Goal: Task Accomplishment & Management: Complete application form

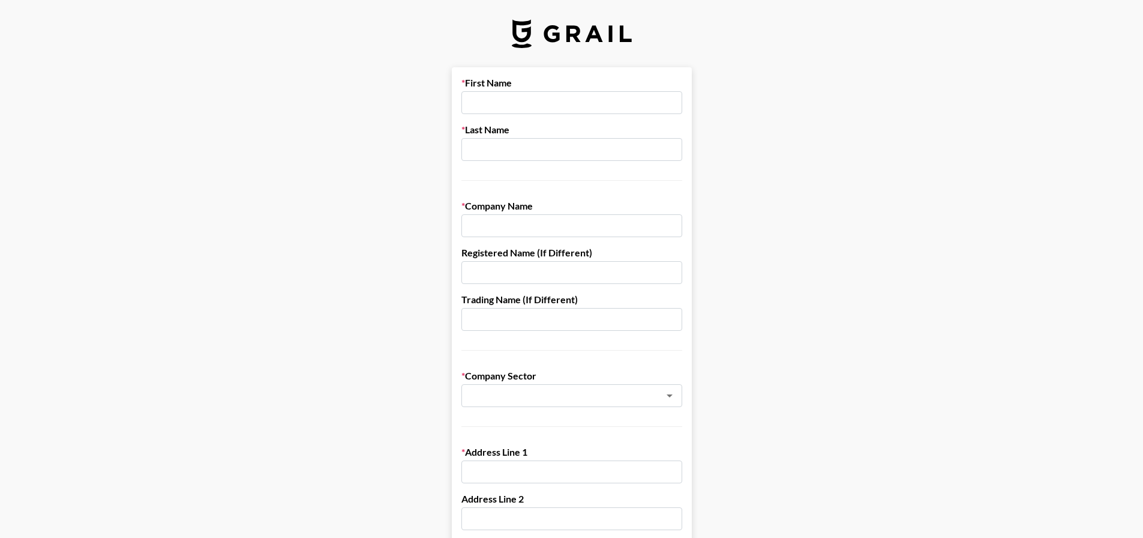
click at [554, 106] on input "text" at bounding box center [571, 102] width 221 height 23
type input "[PERSON_NAME]"
click at [554, 230] on input "Zaandam Home" at bounding box center [571, 225] width 221 height 23
drag, startPoint x: 577, startPoint y: 230, endPoint x: 422, endPoint y: 230, distance: 154.8
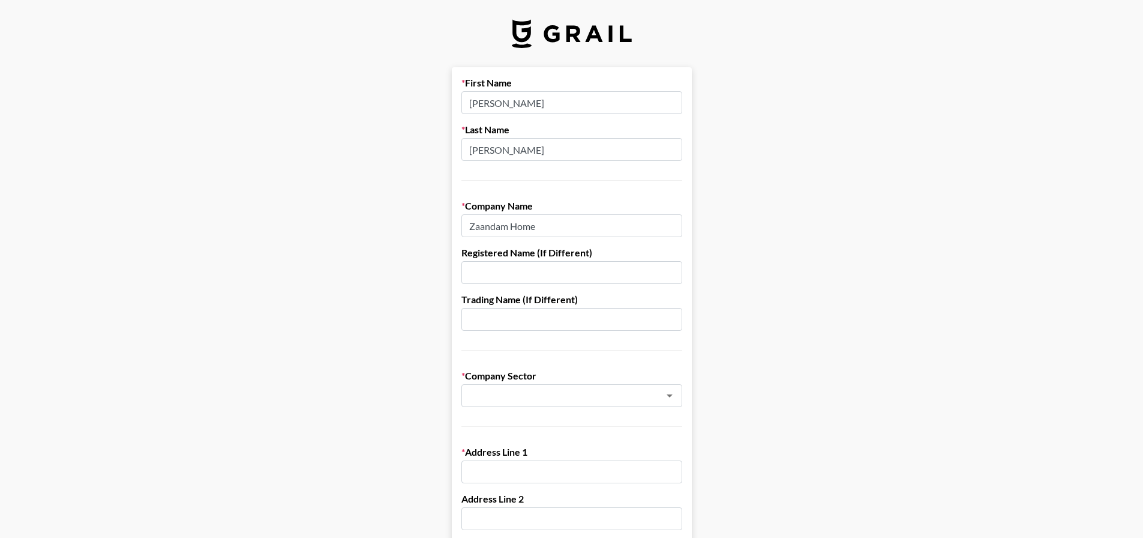
type input "J"
type input "JOUBUY"
click at [528, 278] on input "text" at bounding box center [571, 272] width 221 height 23
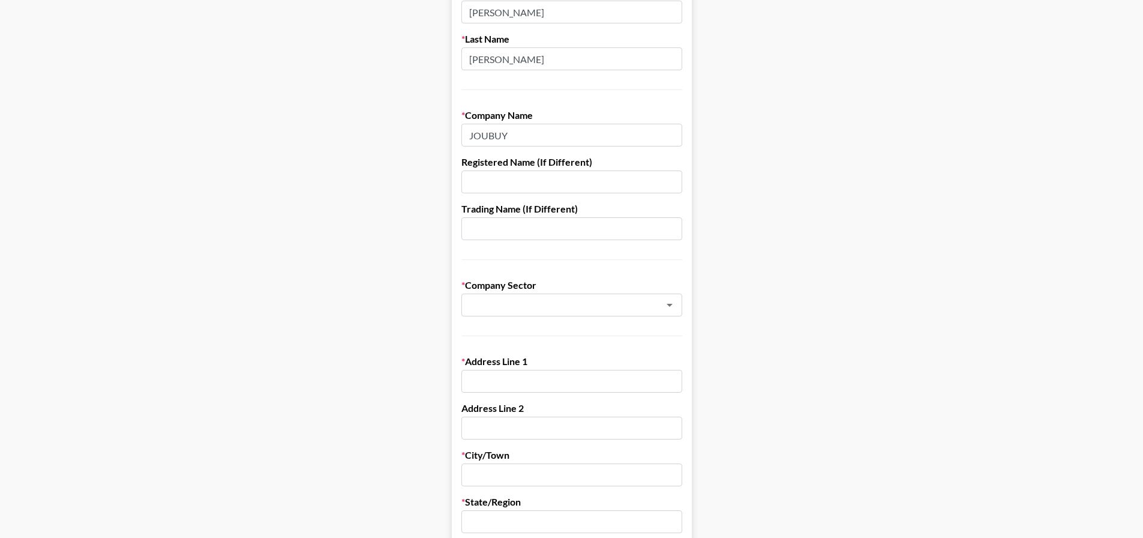
scroll to position [120, 0]
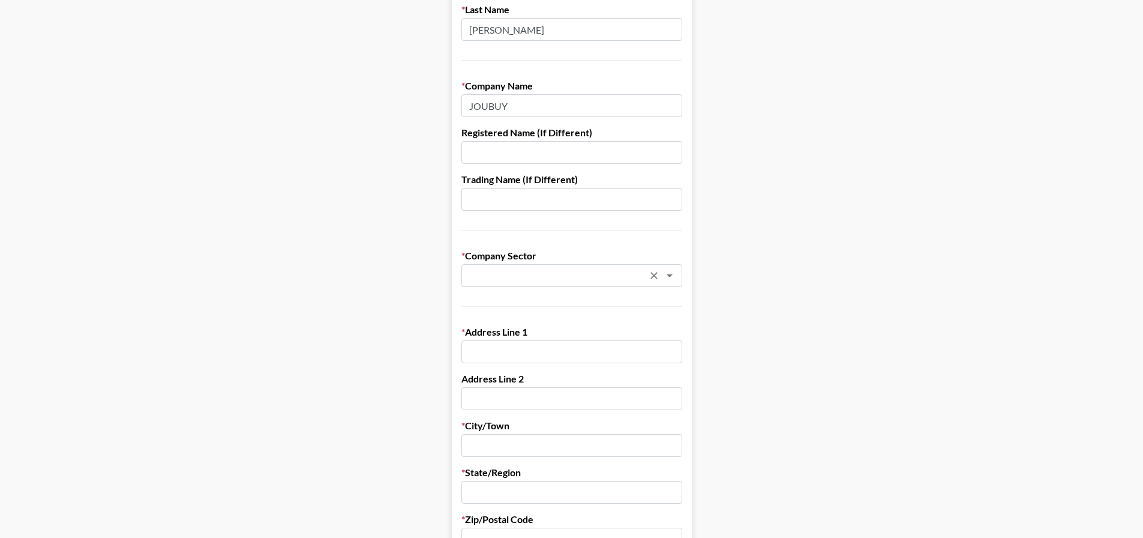
click at [577, 283] on div "​" at bounding box center [571, 275] width 221 height 23
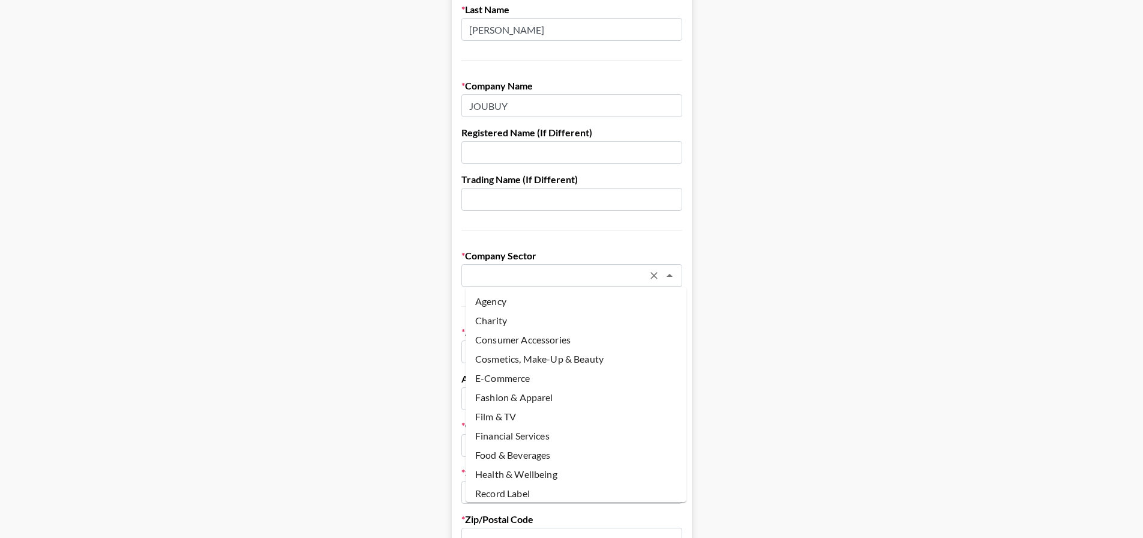
click at [562, 377] on li "E-Commerce" at bounding box center [576, 377] width 221 height 19
type input "E-Commerce"
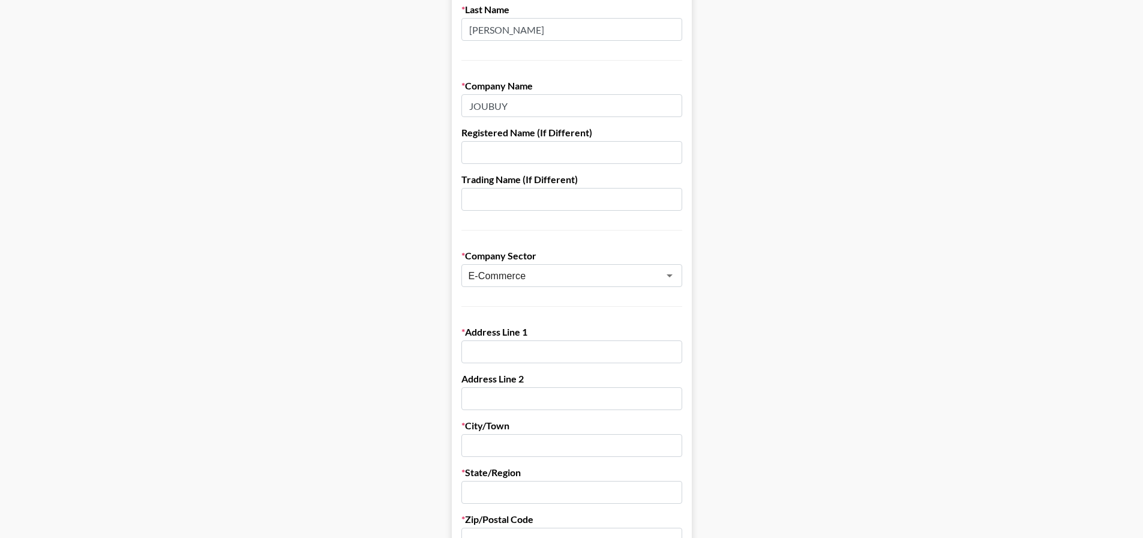
click at [742, 356] on main "First Name [PERSON_NAME] Last Name [PERSON_NAME] Company Name JOUBUY Registered…" at bounding box center [572, 465] width 1124 height 1036
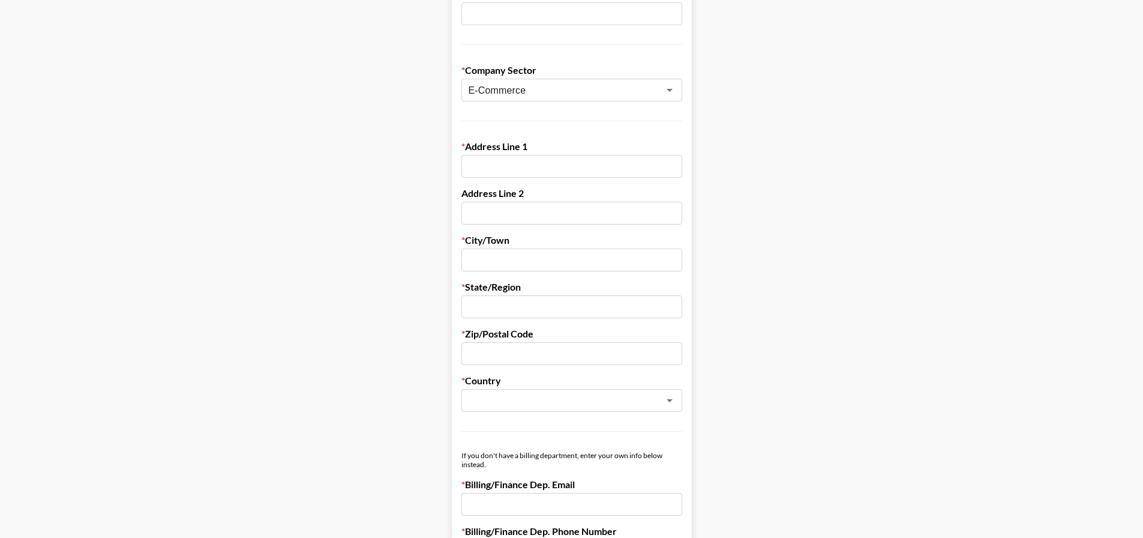
scroll to position [0, 0]
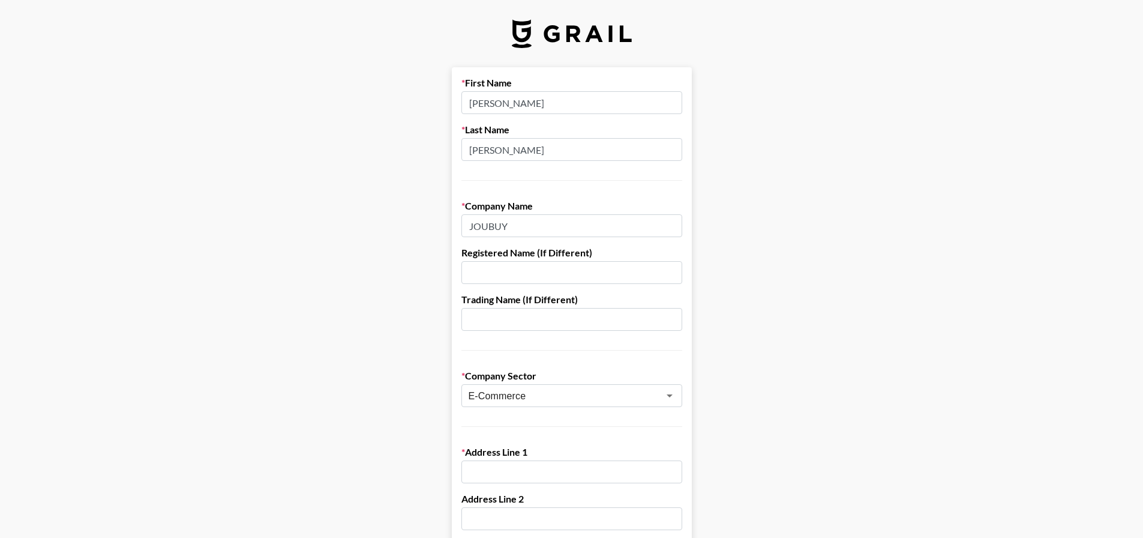
click at [522, 276] on input "text" at bounding box center [571, 272] width 221 height 23
paste input "JINGDONG RETAIL ([GEOGRAPHIC_DATA]) LIMITED"
type input "JINGDONG RETAIL ([GEOGRAPHIC_DATA]) LIMITED"
click at [507, 317] on input "text" at bounding box center [571, 319] width 221 height 23
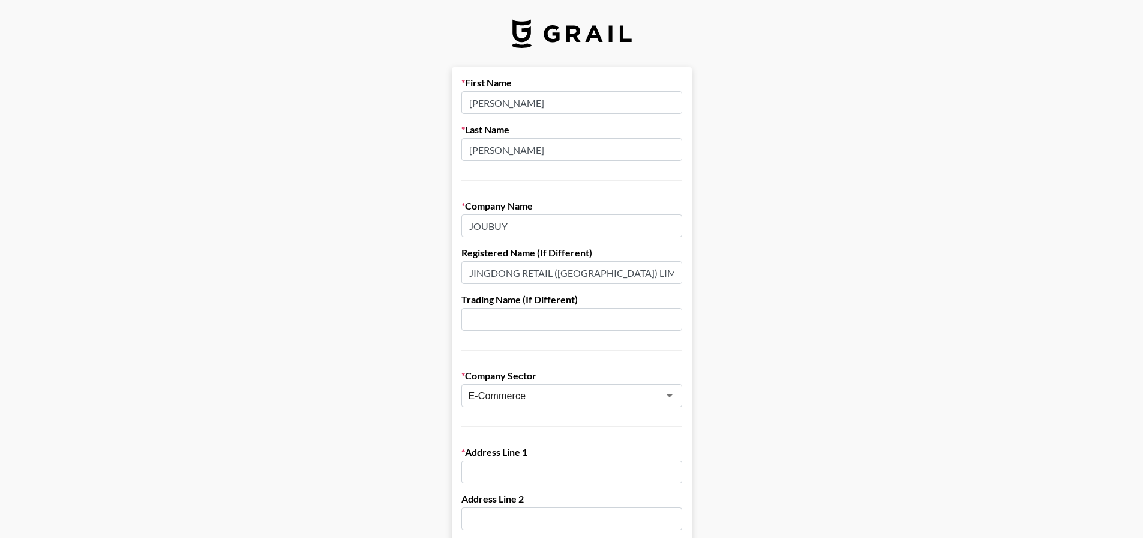
click at [559, 326] on input "text" at bounding box center [571, 319] width 221 height 23
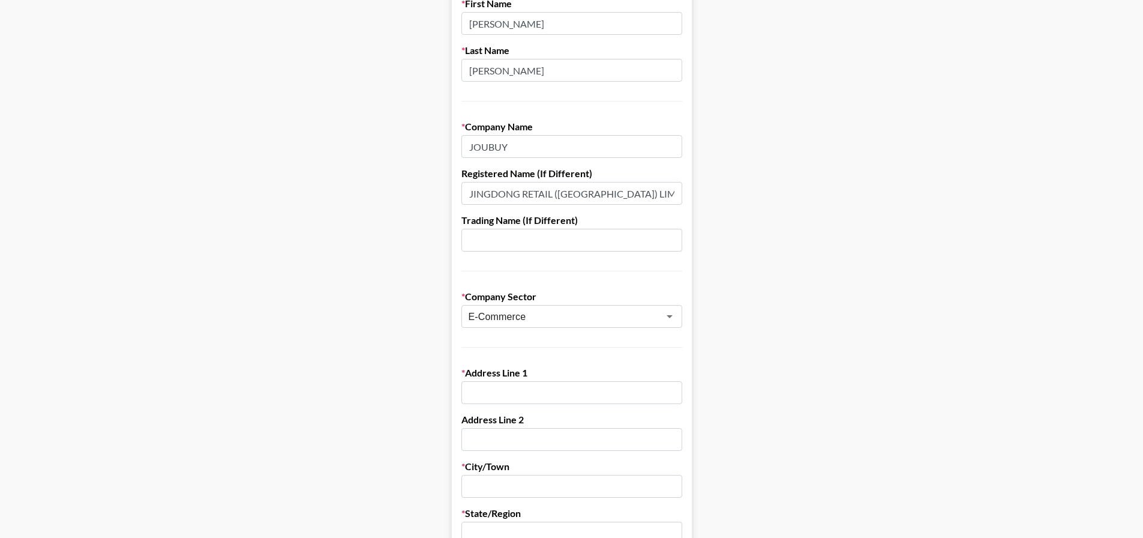
scroll to position [120, 0]
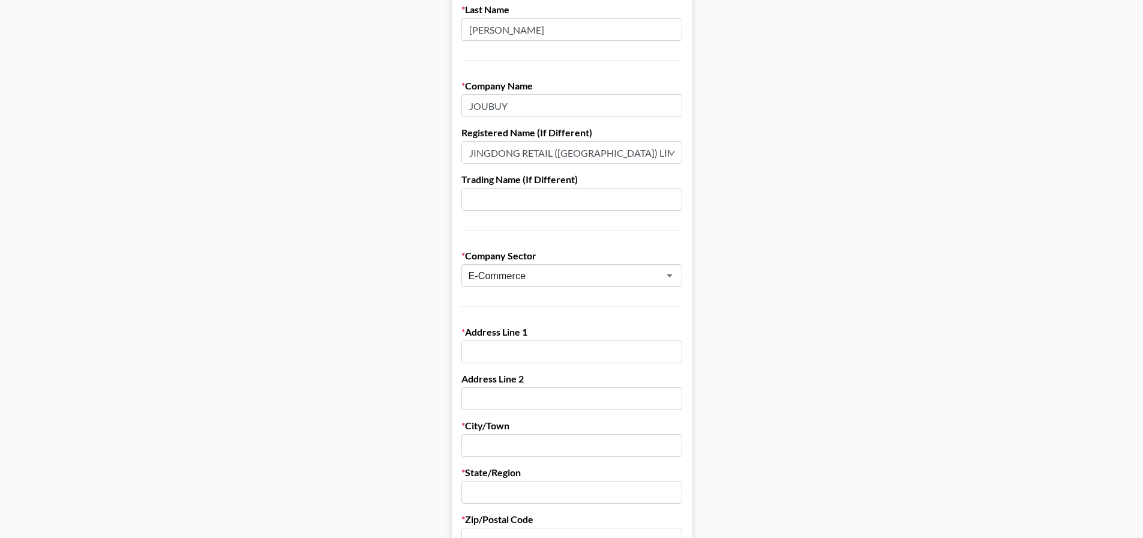
click at [545, 350] on input "text" at bounding box center [571, 351] width 221 height 23
click at [553, 355] on input "text" at bounding box center [571, 351] width 221 height 23
paste input "Floor 3"
type input "Floor 3"
click at [527, 390] on input "text" at bounding box center [571, 398] width 221 height 23
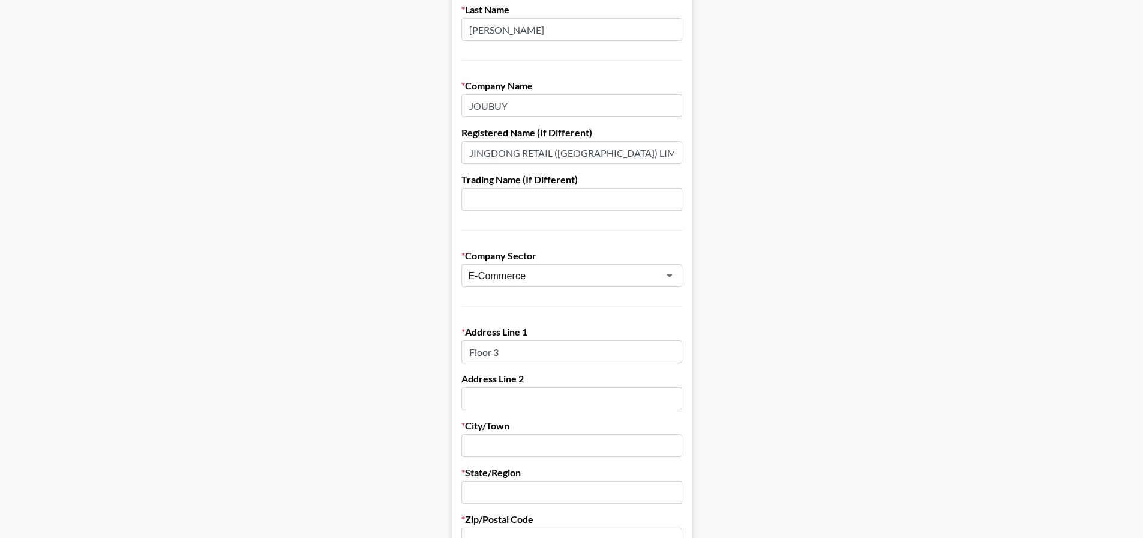
paste input "[STREET_ADDRESS]"
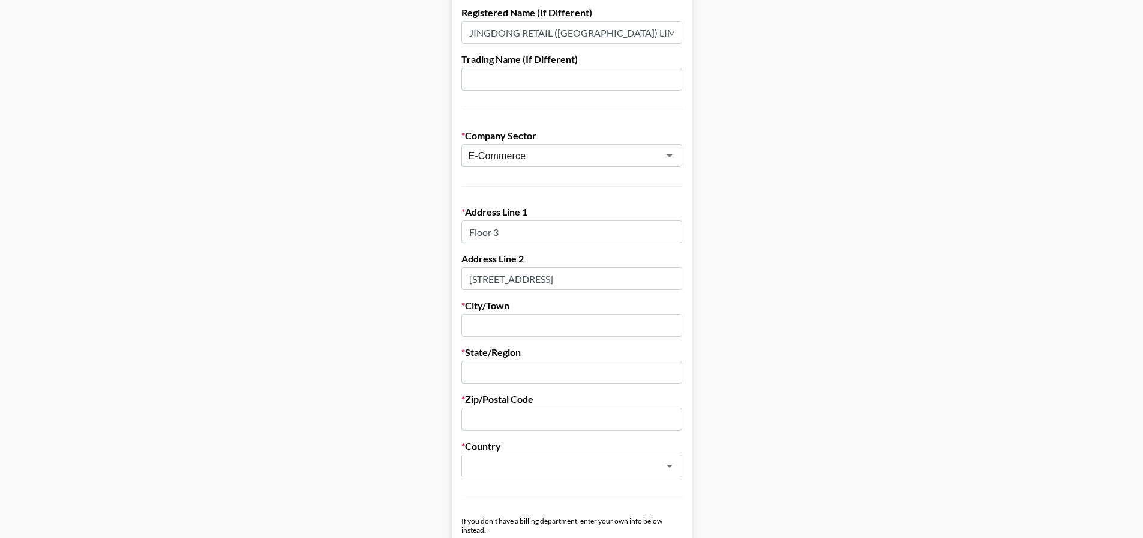
type input "[STREET_ADDRESS]"
click at [556, 324] on input "text" at bounding box center [571, 325] width 221 height 23
paste input "[GEOGRAPHIC_DATA]"
type input "[GEOGRAPHIC_DATA]"
click at [529, 374] on input "text" at bounding box center [571, 372] width 221 height 23
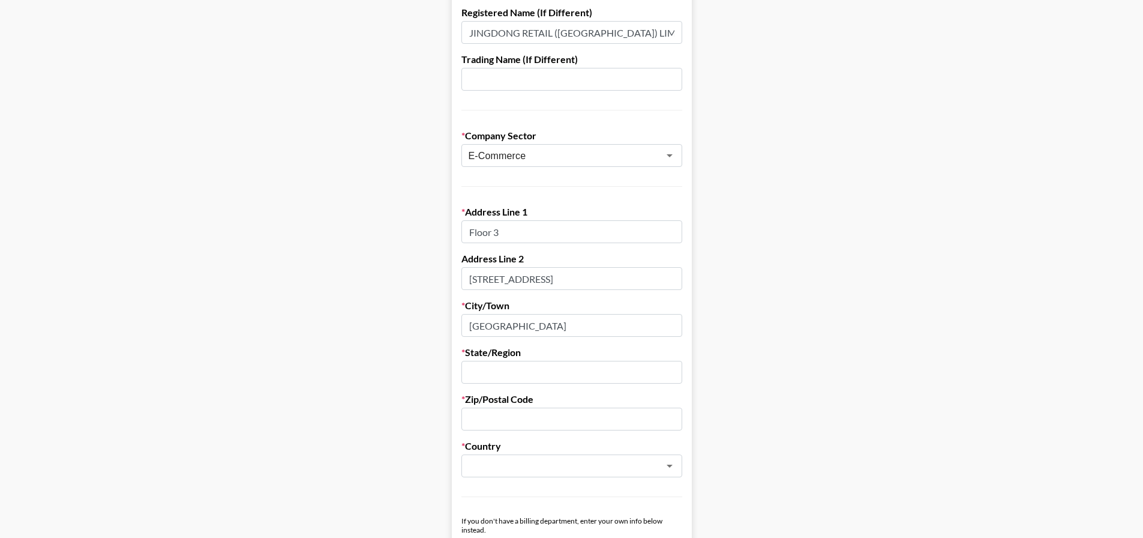
paste input "[GEOGRAPHIC_DATA]"
type input "[GEOGRAPHIC_DATA]"
click at [508, 409] on input "text" at bounding box center [571, 418] width 221 height 23
click at [522, 460] on input "text" at bounding box center [556, 466] width 175 height 14
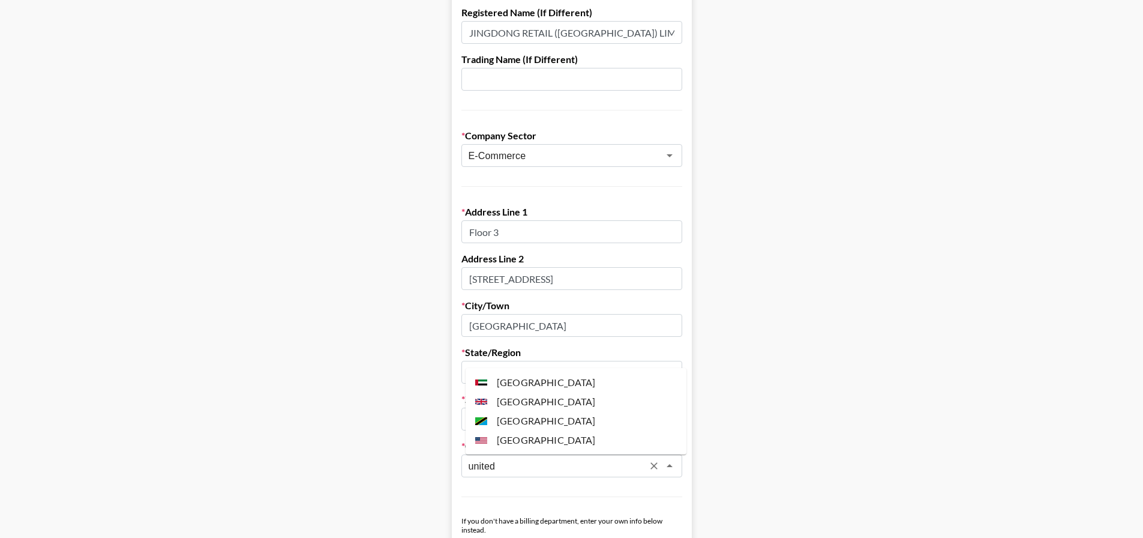
click at [544, 406] on li "[GEOGRAPHIC_DATA]" at bounding box center [576, 401] width 221 height 19
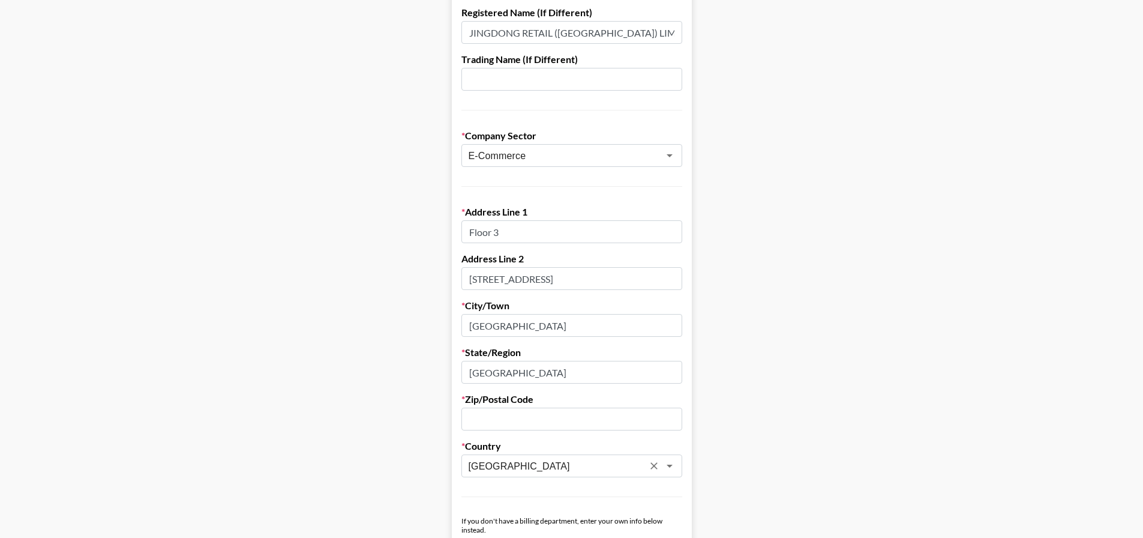
type input "[GEOGRAPHIC_DATA]"
drag, startPoint x: 560, startPoint y: 373, endPoint x: 419, endPoint y: 368, distance: 140.5
click at [419, 368] on main "First Name [PERSON_NAME] Last Name [PERSON_NAME] Company Name JOUBUY Registered…" at bounding box center [572, 345] width 1124 height 1036
click at [524, 422] on input "text" at bounding box center [571, 418] width 221 height 23
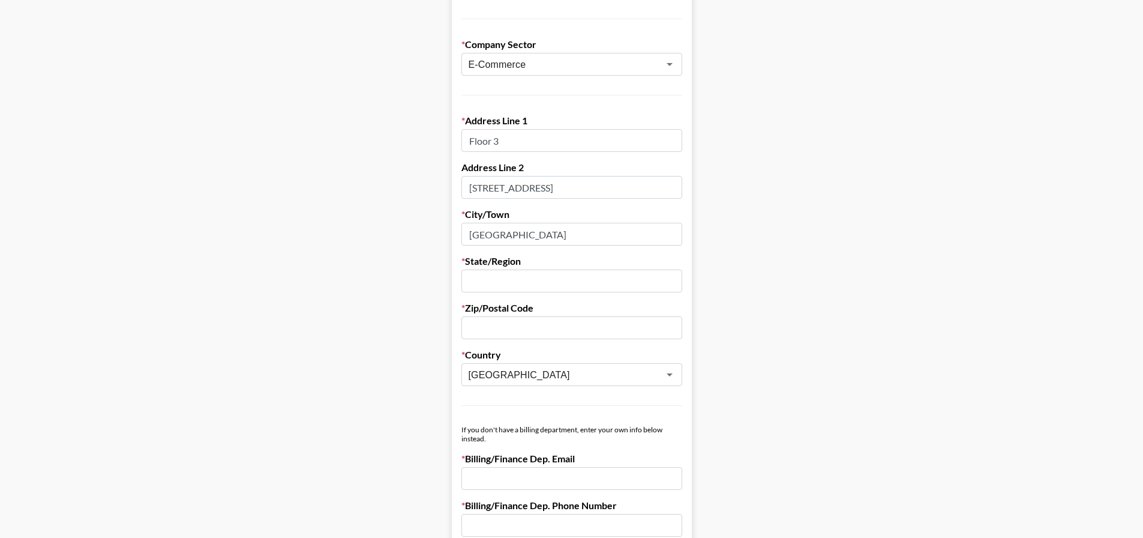
scroll to position [360, 0]
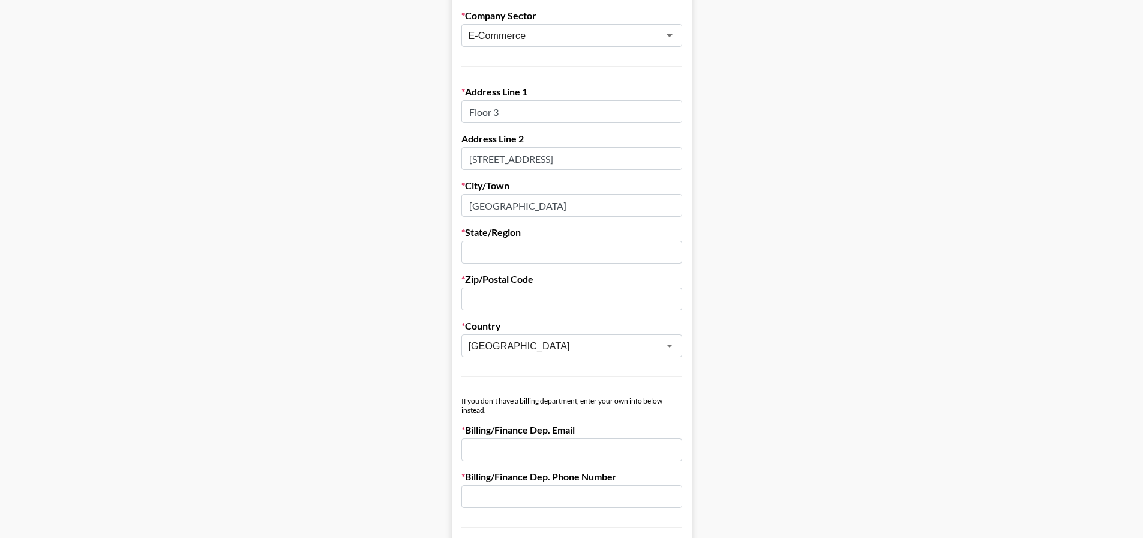
click at [502, 310] on input "text" at bounding box center [571, 298] width 221 height 23
type input "SW1Y 6QY"
drag, startPoint x: 533, startPoint y: 294, endPoint x: 428, endPoint y: 293, distance: 104.4
click at [428, 293] on main "First Name [PERSON_NAME] Last Name [PERSON_NAME] Company Name JOUBUY Registered…" at bounding box center [572, 225] width 1124 height 1036
click at [571, 256] on input "text" at bounding box center [571, 252] width 221 height 23
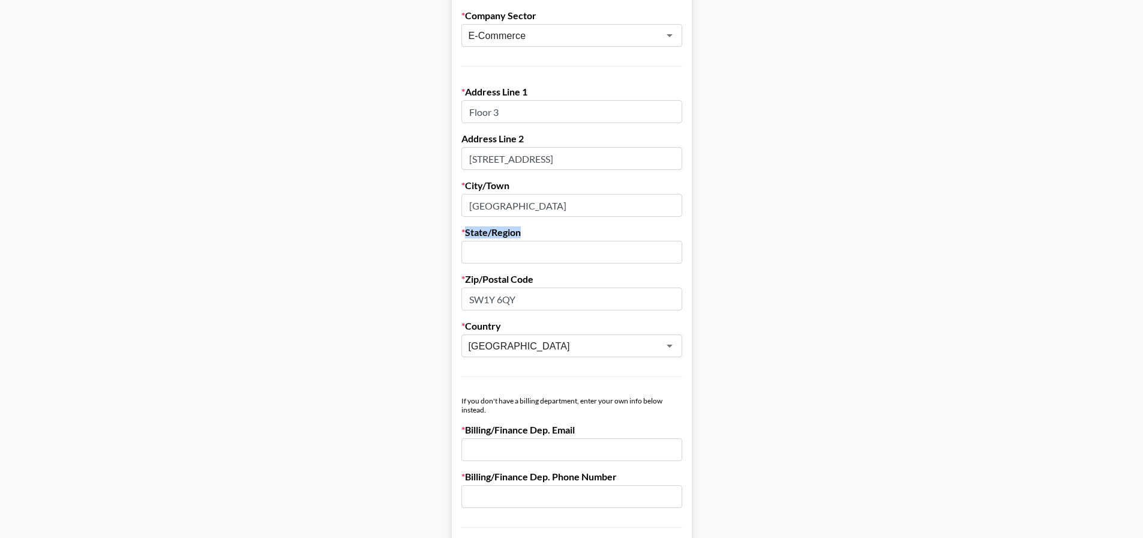
drag, startPoint x: 529, startPoint y: 229, endPoint x: 523, endPoint y: 233, distance: 7.3
click at [523, 233] on label "State/Region" at bounding box center [571, 232] width 221 height 12
copy label "State/Region"
click at [583, 246] on input "text" at bounding box center [571, 252] width 221 height 23
type input "[GEOGRAPHIC_DATA]"
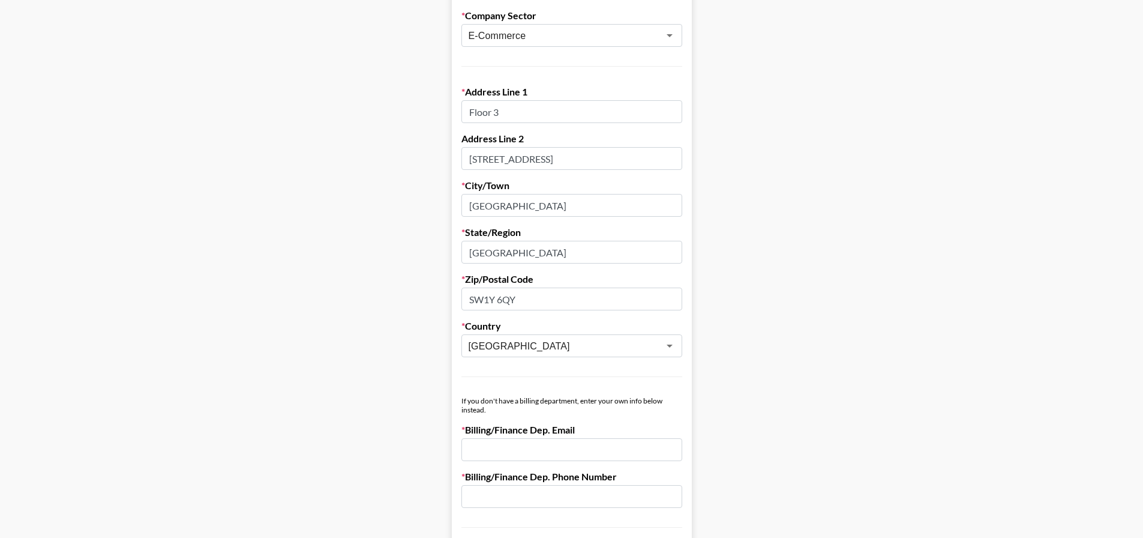
click at [616, 376] on hr at bounding box center [571, 376] width 221 height 1
drag, startPoint x: 542, startPoint y: 301, endPoint x: 506, endPoint y: 303, distance: 35.4
click at [542, 301] on input "SW1Y 6QY" at bounding box center [571, 298] width 221 height 23
click at [503, 299] on input "SW1Y 6QY" at bounding box center [571, 298] width 221 height 23
click at [522, 335] on div "[GEOGRAPHIC_DATA] ​" at bounding box center [571, 345] width 221 height 23
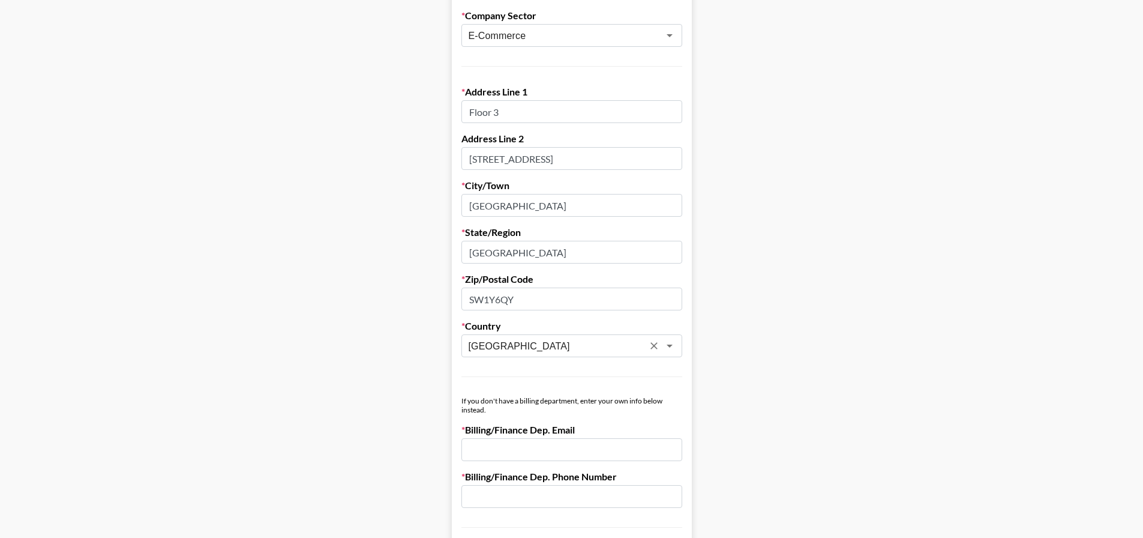
type input "SW1Y6QY"
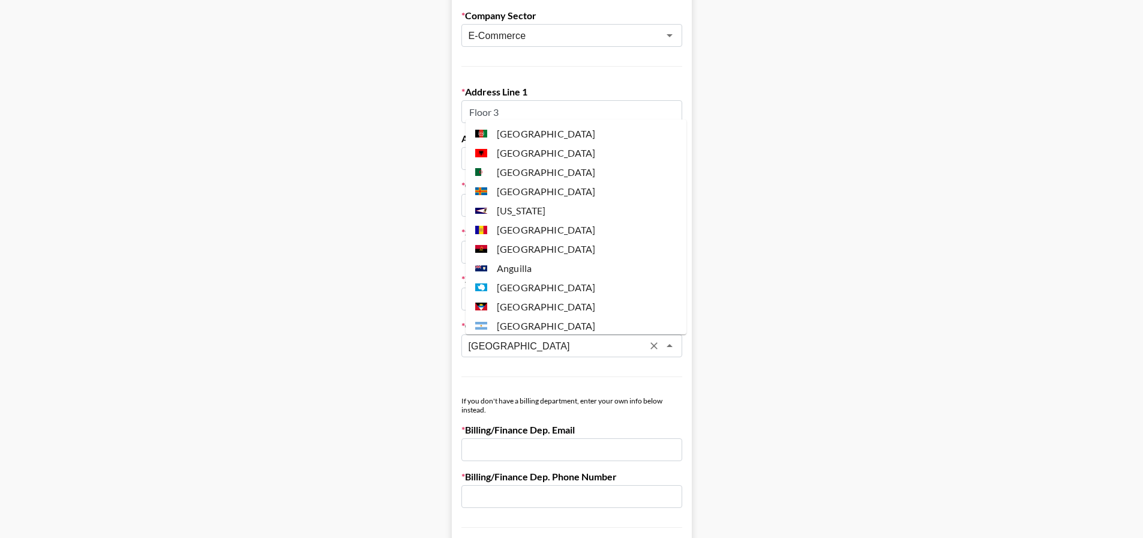
scroll to position [4330, 0]
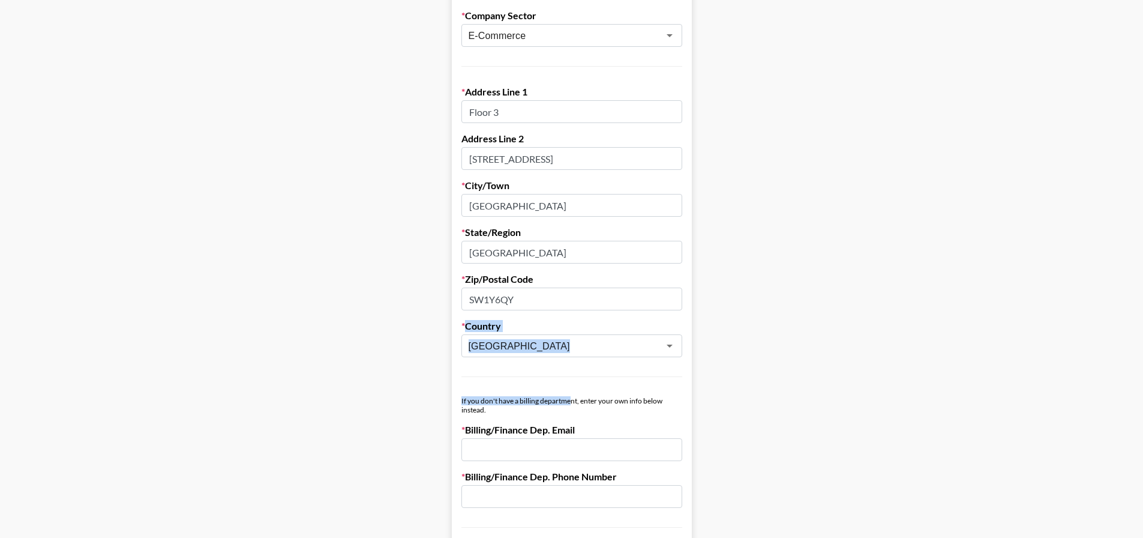
click at [575, 377] on form "First Name [PERSON_NAME] Last Name [PERSON_NAME] Company Name JOUBUY Registered…" at bounding box center [572, 225] width 240 height 1036
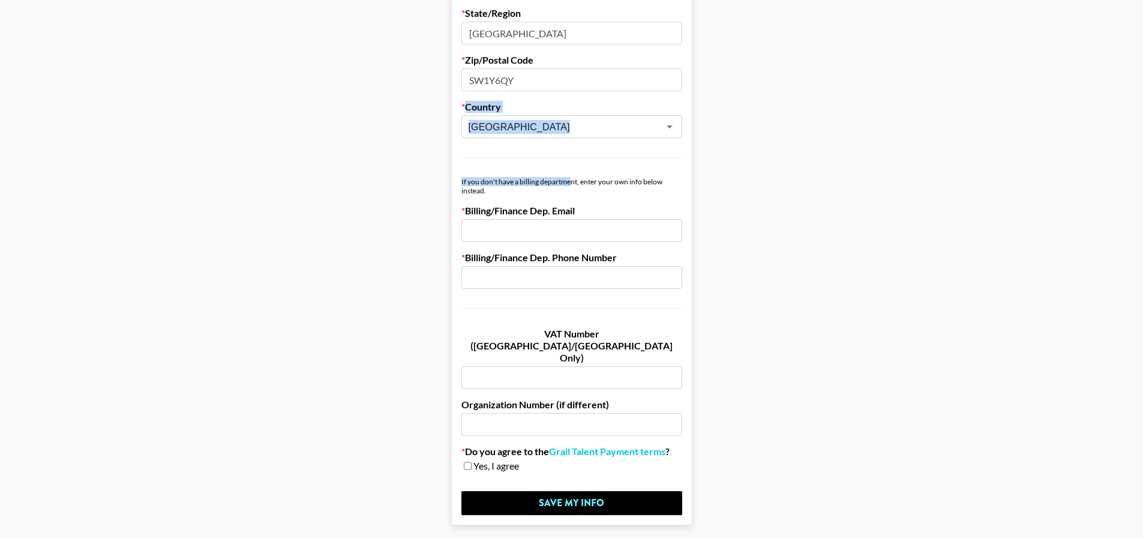
scroll to position [600, 0]
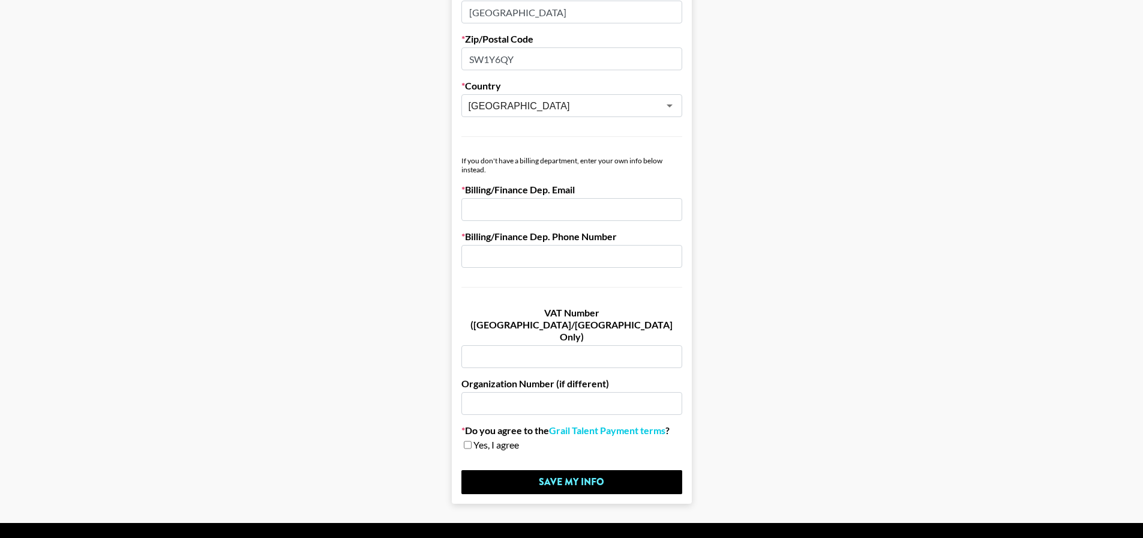
click at [535, 211] on input "email" at bounding box center [571, 209] width 221 height 23
click at [513, 212] on input "email" at bounding box center [571, 209] width 221 height 23
click at [596, 261] on input "text" at bounding box center [571, 256] width 221 height 23
type input "06477072"
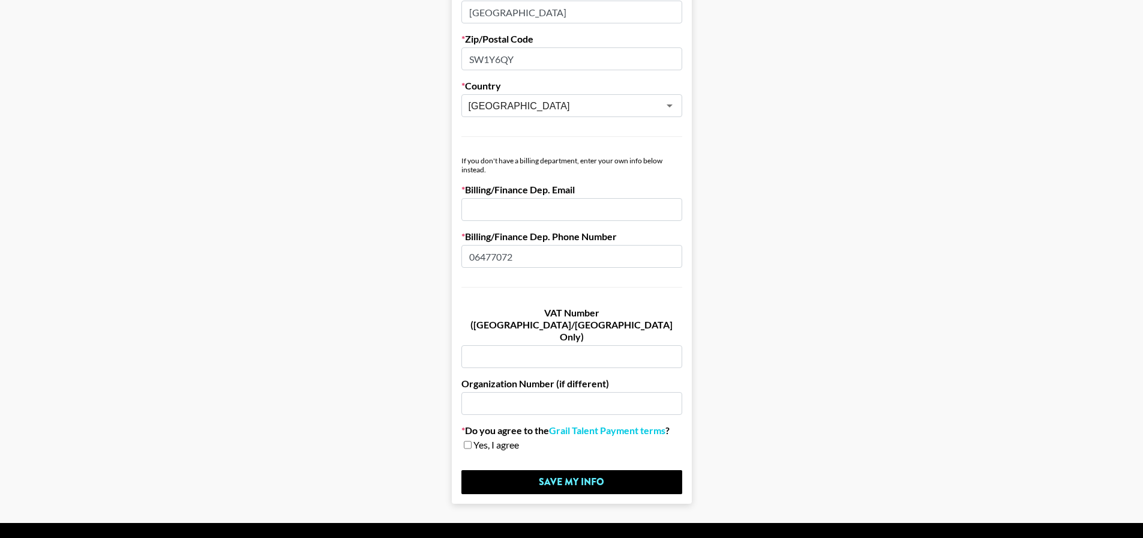
drag, startPoint x: 596, startPoint y: 261, endPoint x: 393, endPoint y: 254, distance: 202.9
click at [508, 253] on input "text" at bounding box center [571, 256] width 221 height 23
type input "0647717277"
type input "[PERSON_NAME]"
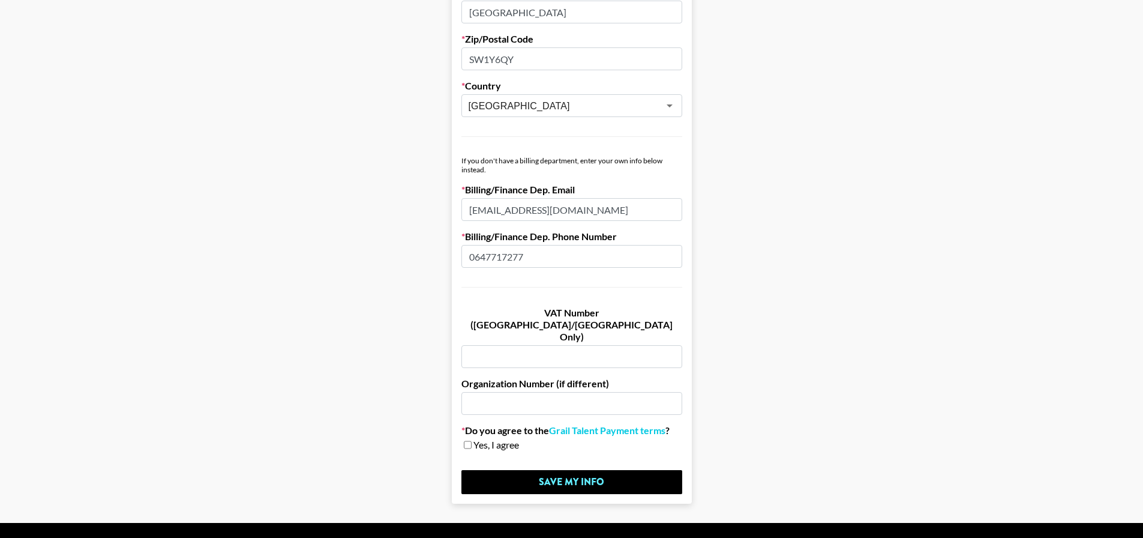
click at [532, 204] on input "[EMAIL_ADDRESS][DOMAIN_NAME]" at bounding box center [571, 209] width 221 height 23
click at [620, 211] on input "[EMAIL_ADDRESS][DOMAIN_NAME]" at bounding box center [571, 209] width 221 height 23
click at [535, 345] on input "text" at bounding box center [571, 356] width 221 height 23
click at [574, 213] on input "[EMAIL_ADDRESS][DOMAIN_NAME]" at bounding box center [571, 209] width 221 height 23
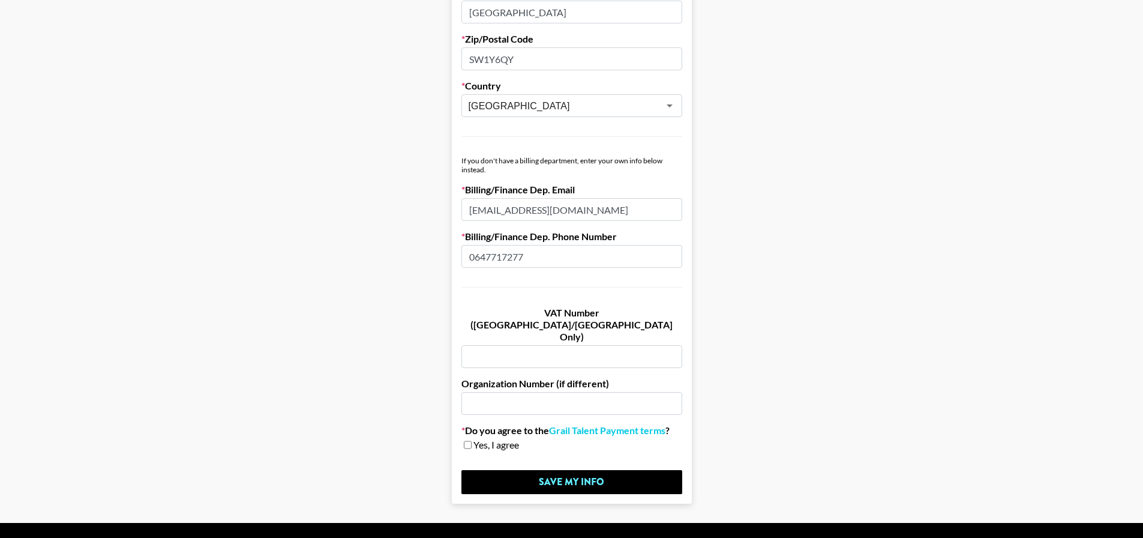
drag, startPoint x: 581, startPoint y: 210, endPoint x: 428, endPoint y: 208, distance: 152.4
paste input "[EMAIL_ADDRESS][DOMAIN_NAME]>"
type input "[EMAIL_ADDRESS][DOMAIN_NAME]"
click at [569, 345] on input "text" at bounding box center [571, 356] width 221 height 23
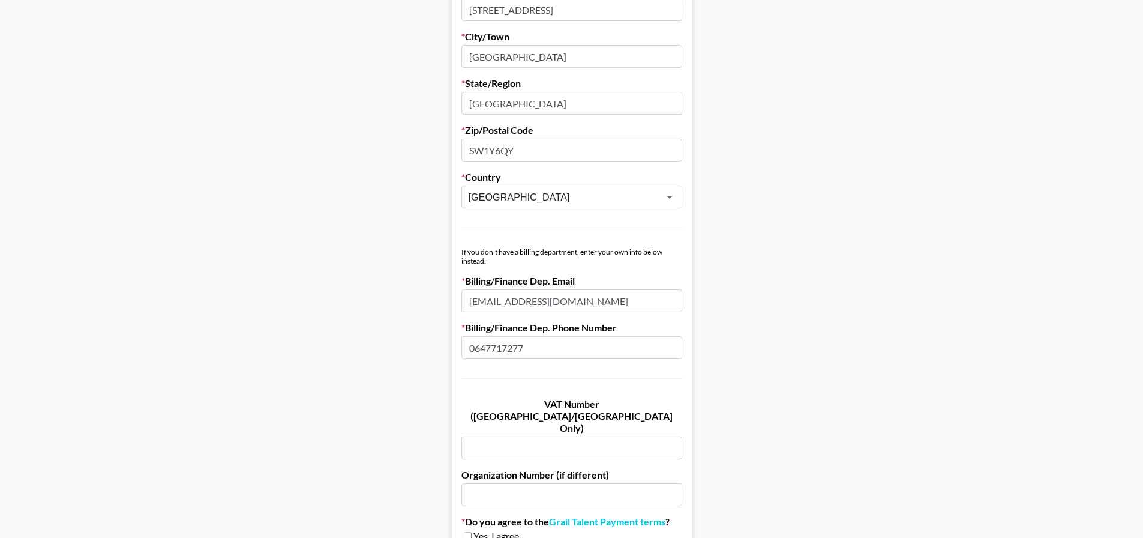
scroll to position [480, 0]
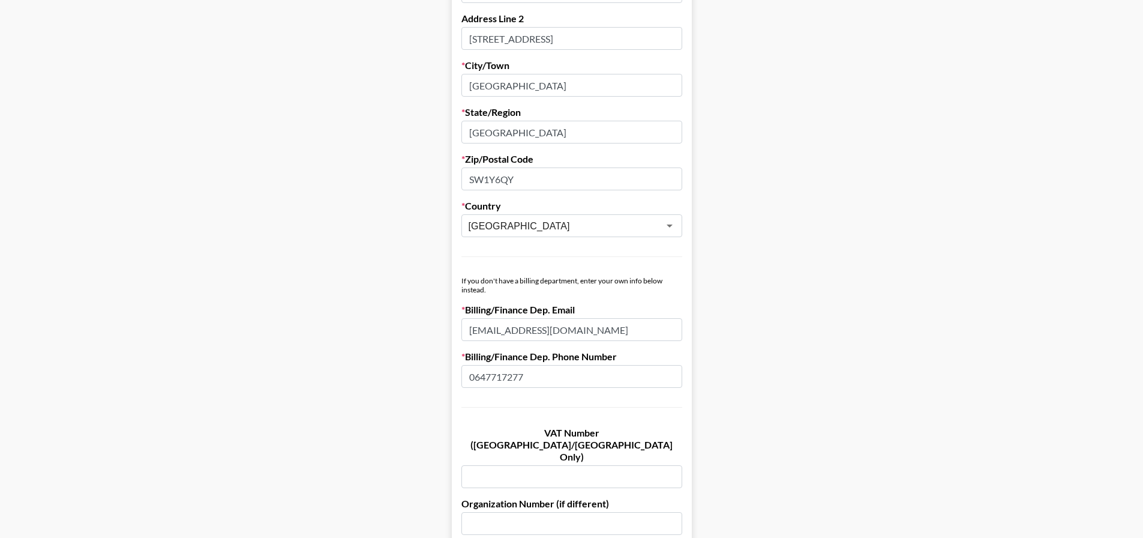
click at [523, 465] on input "text" at bounding box center [571, 476] width 221 height 23
paste input "481236788"
type input "481236788"
click at [626, 427] on label "VAT Number ([GEOGRAPHIC_DATA]/[GEOGRAPHIC_DATA] Only)" at bounding box center [571, 445] width 221 height 36
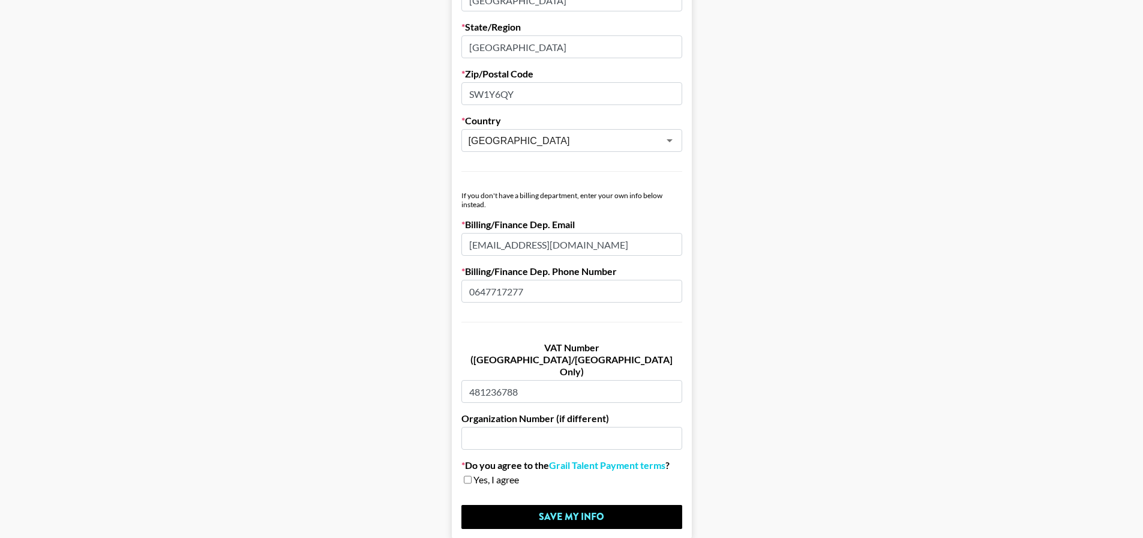
scroll to position [609, 0]
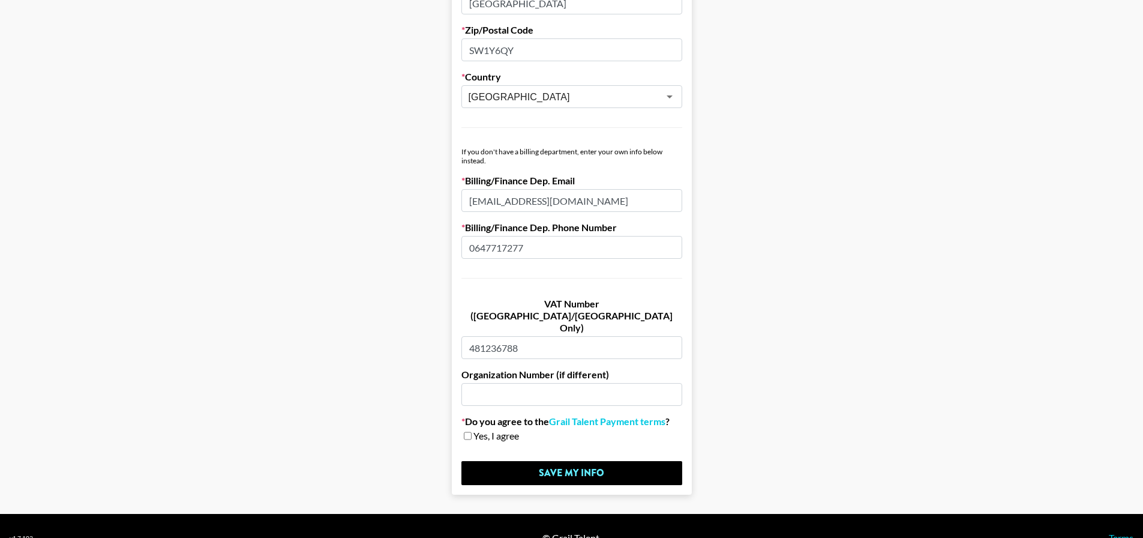
click at [507, 430] on span "Yes, I agree" at bounding box center [496, 436] width 46 height 12
click at [472, 431] on input "checkbox" at bounding box center [468, 435] width 8 height 8
checkbox input "true"
click at [507, 461] on input "Save My Info" at bounding box center [571, 473] width 221 height 24
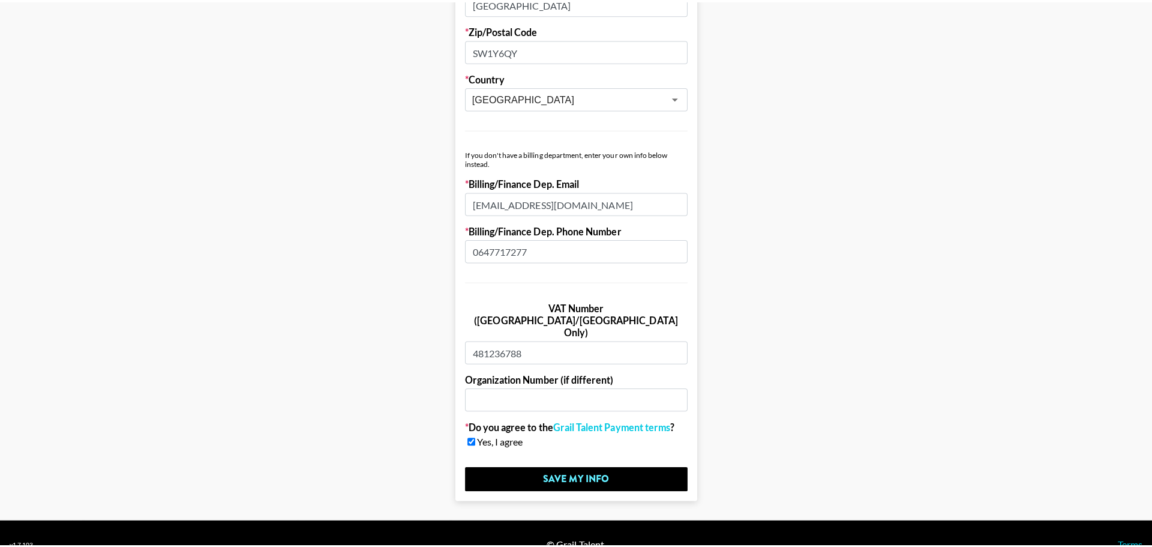
scroll to position [0, 0]
